Goal: Information Seeking & Learning: Check status

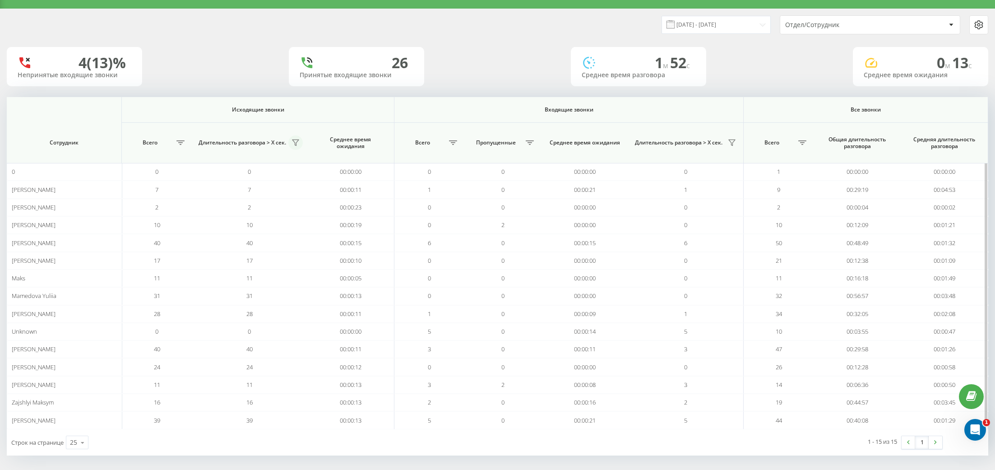
click at [295, 135] on button at bounding box center [295, 142] width 14 height 14
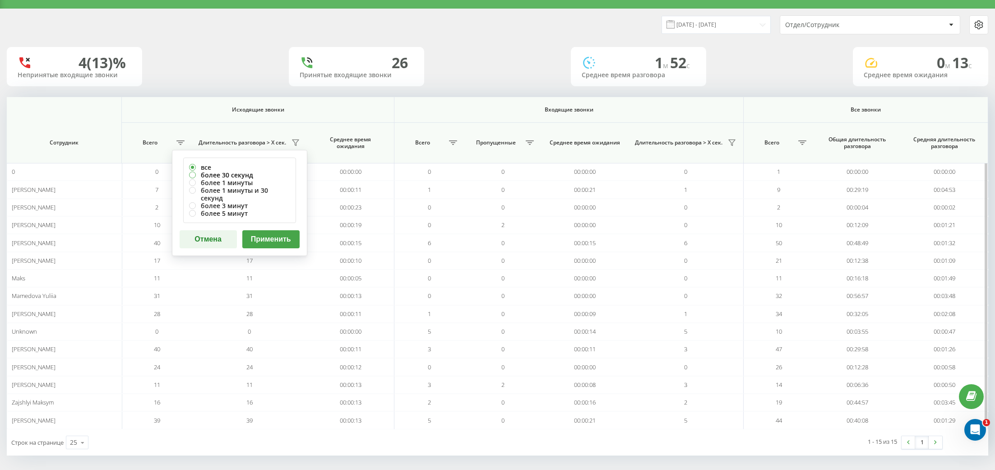
click at [241, 171] on label "более 30 секунд" at bounding box center [239, 175] width 101 height 8
radio input "true"
click at [284, 230] on button "Применить" at bounding box center [270, 239] width 57 height 18
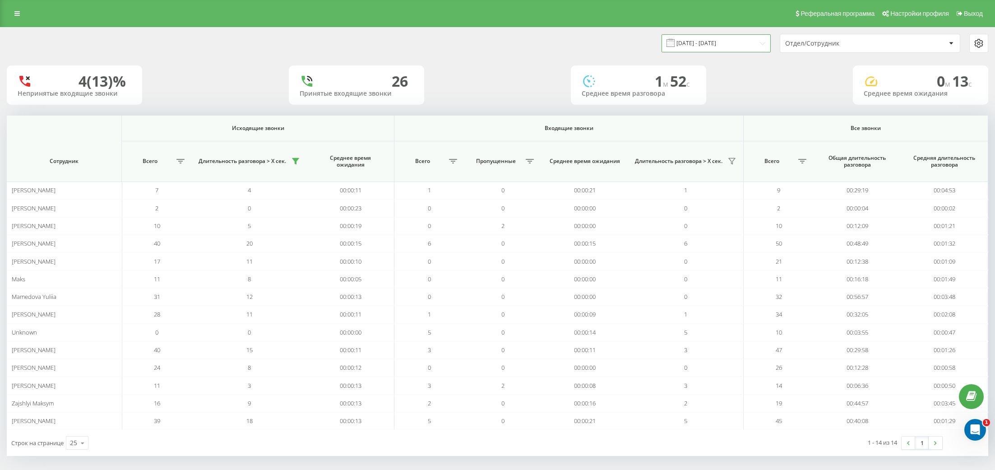
click at [735, 40] on input "[DATE] - [DATE]" at bounding box center [715, 43] width 109 height 18
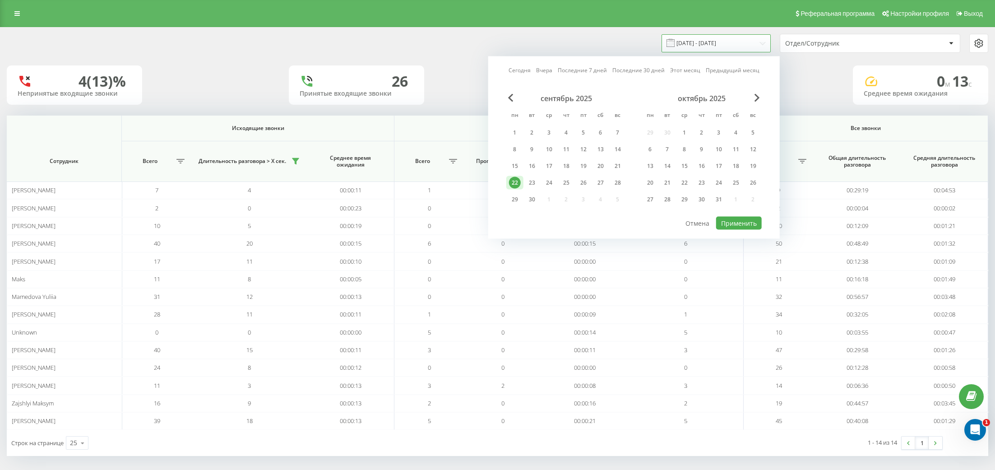
click at [735, 40] on input "[DATE] - [DATE]" at bounding box center [715, 43] width 109 height 18
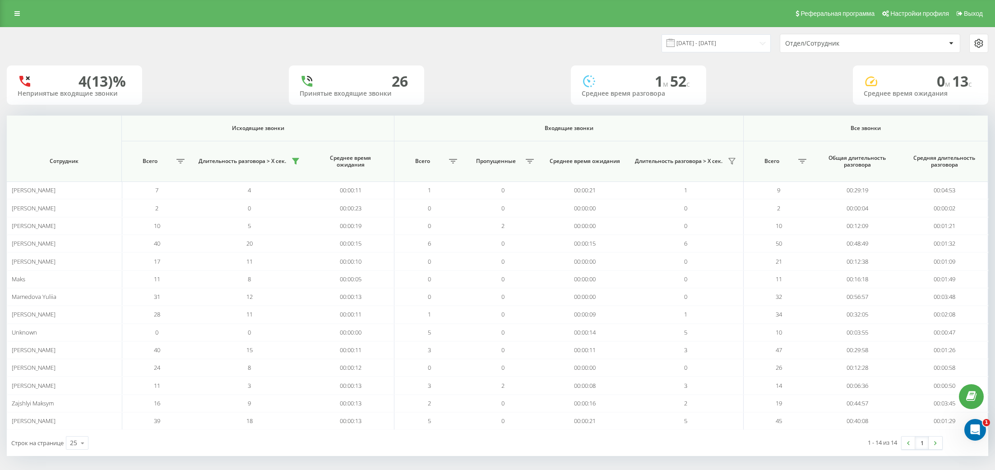
click at [804, 63] on div "[DATE] - [DATE] Отдел/Сотрудник 4 (13)% Непринятые входящие звонки 26 Принятые …" at bounding box center [497, 242] width 981 height 428
click at [736, 164] on button at bounding box center [731, 161] width 14 height 14
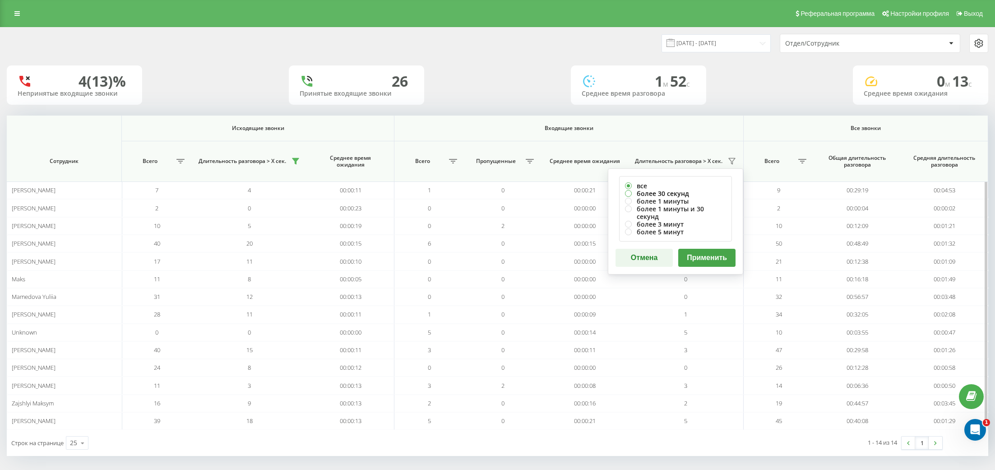
click at [677, 190] on label "более 30 секунд" at bounding box center [675, 193] width 101 height 8
radio input "true"
click at [703, 249] on button "Применить" at bounding box center [706, 258] width 57 height 18
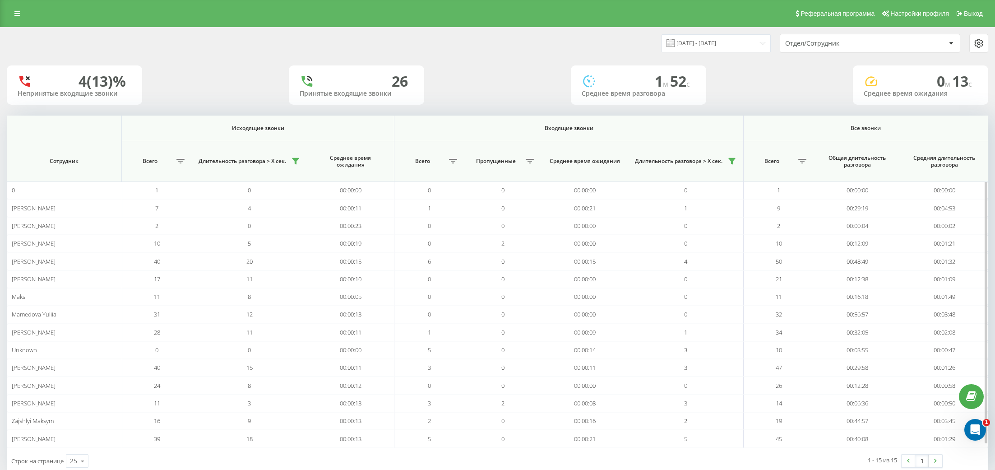
scroll to position [18, 0]
